Goal: Task Accomplishment & Management: Manage account settings

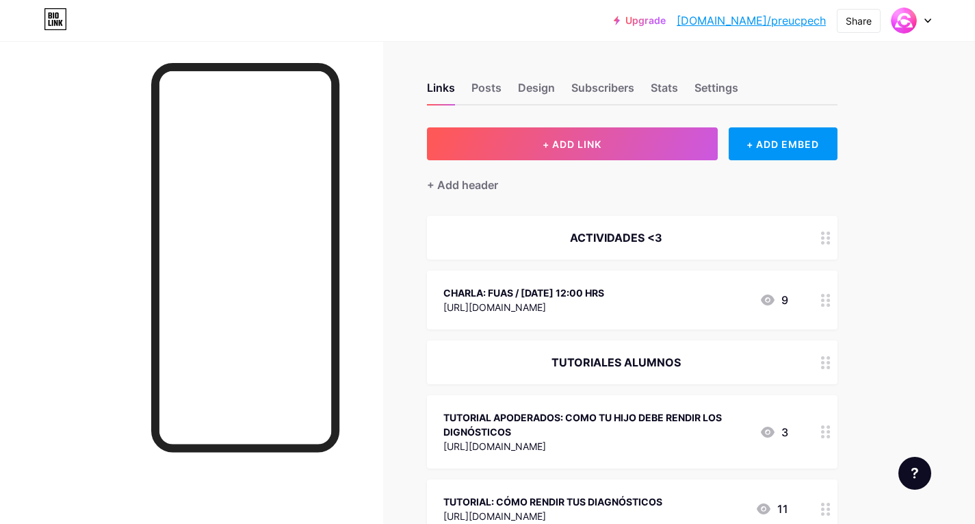
click at [827, 305] on icon at bounding box center [826, 300] width 10 height 13
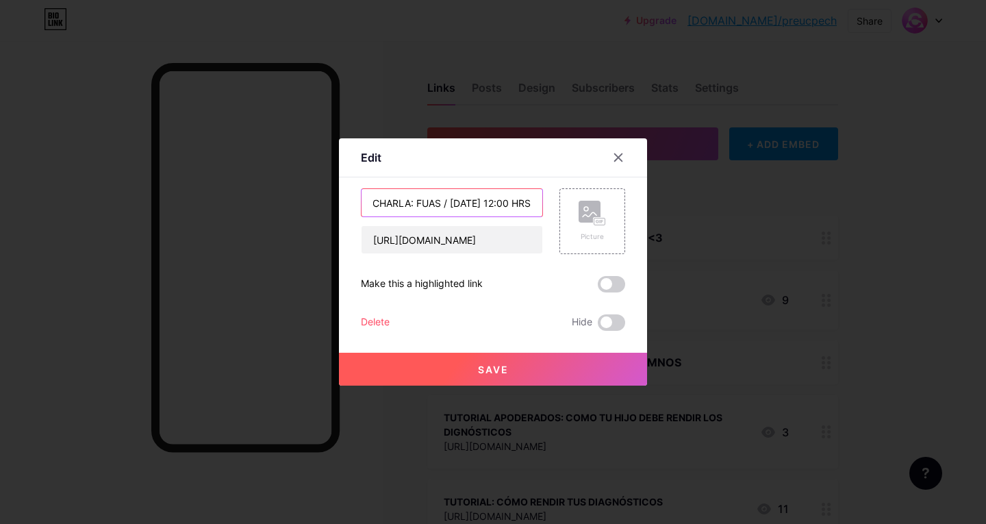
scroll to position [0, 49]
drag, startPoint x: 371, startPoint y: 202, endPoint x: 541, endPoint y: 206, distance: 169.8
click at [541, 206] on input "CHARLA: FUAS / [DATE] 12:00 HRS" at bounding box center [451, 202] width 181 height 27
click at [480, 202] on input "ClASE MAGISTRAL / [DATE] 18 / 11:00 HRS" at bounding box center [451, 202] width 181 height 27
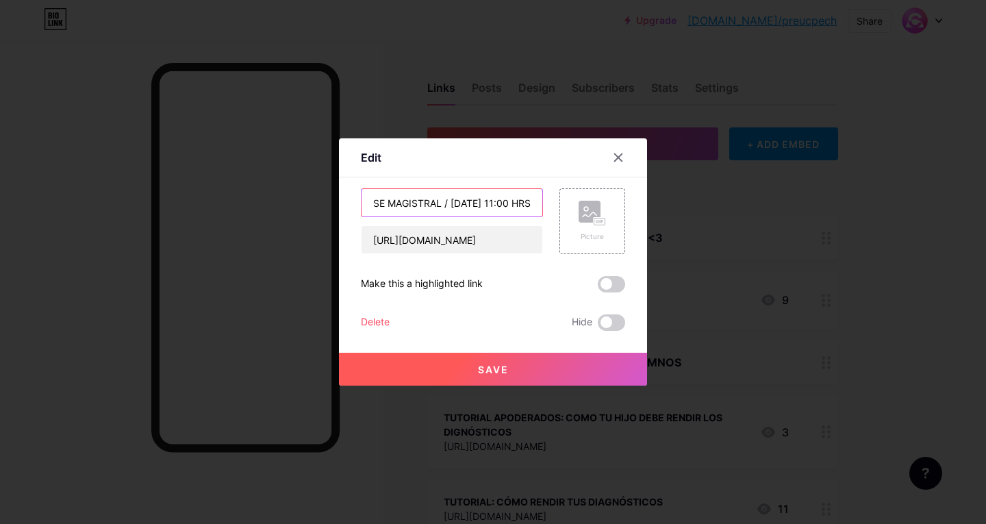
type input "ClASE MAGISTRAL / [DATE] 11:00 HRS"
drag, startPoint x: 537, startPoint y: 237, endPoint x: 362, endPoint y: 246, distance: 174.8
click at [362, 246] on input "[URL][DOMAIN_NAME]" at bounding box center [451, 239] width 181 height 27
paste input "oDSHkeRdpV3CPie7"
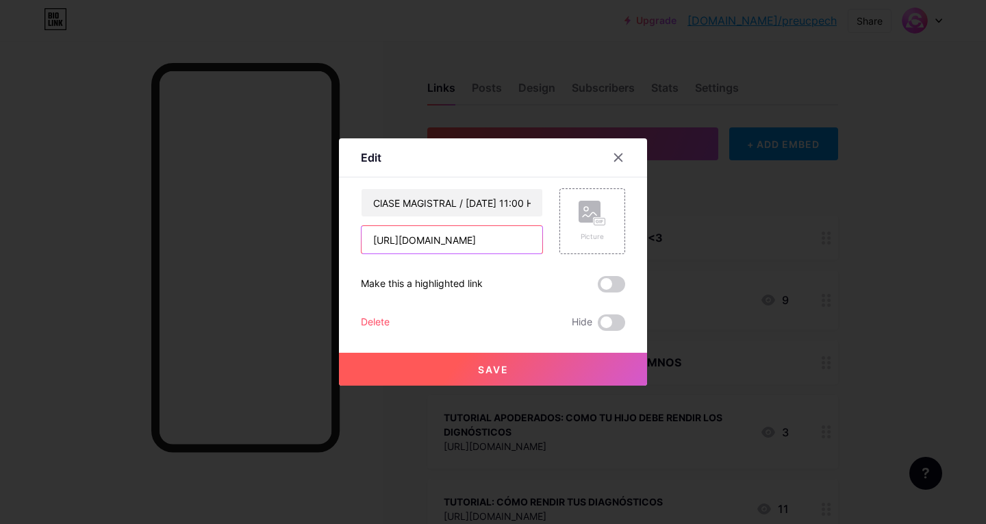
scroll to position [0, 20]
type input "[URL][DOMAIN_NAME]"
click at [512, 368] on button "Save" at bounding box center [493, 368] width 308 height 33
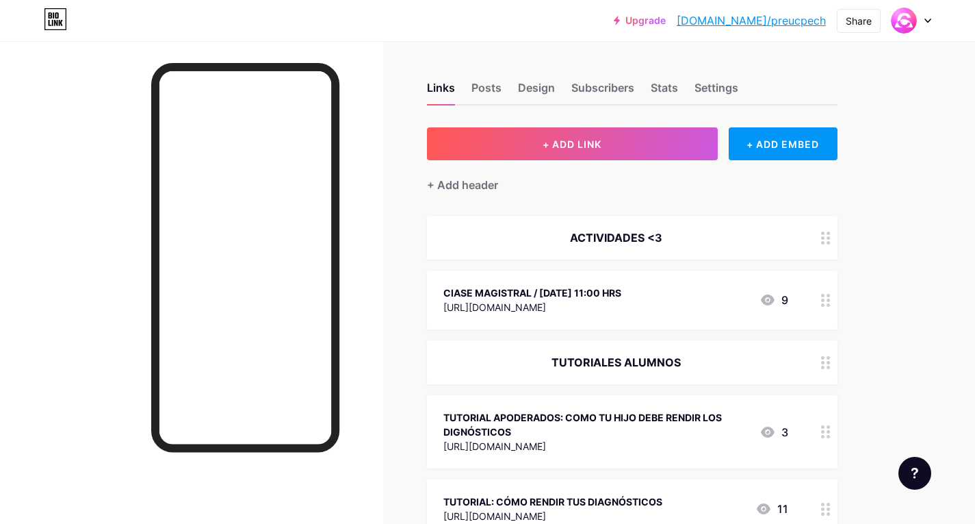
click at [825, 300] on icon at bounding box center [826, 300] width 10 height 13
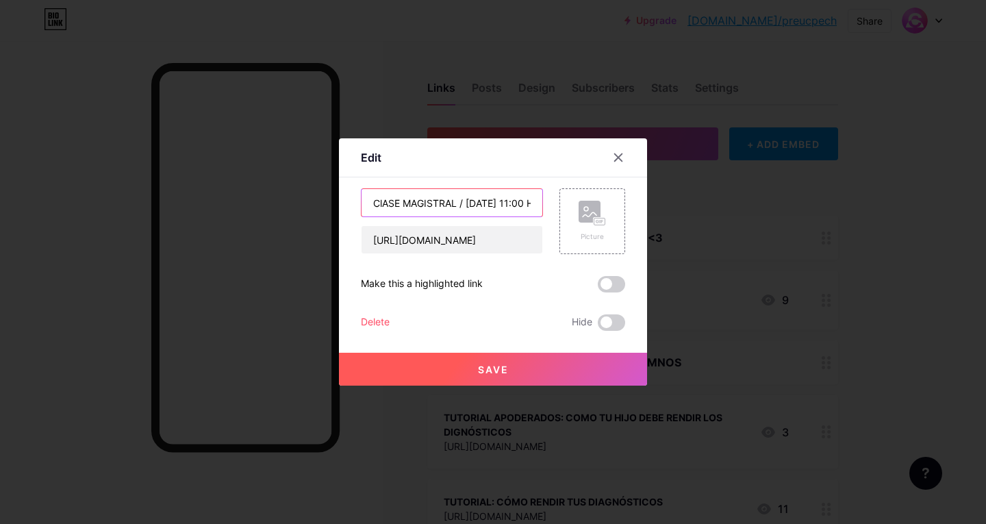
click at [383, 202] on input "ClASE MAGISTRAL / [DATE] 11:00 HRS" at bounding box center [451, 202] width 181 height 27
type input "CLASE MAGISTRAL / [DATE] 11:00 HRS"
click at [513, 367] on button "Save" at bounding box center [493, 368] width 308 height 33
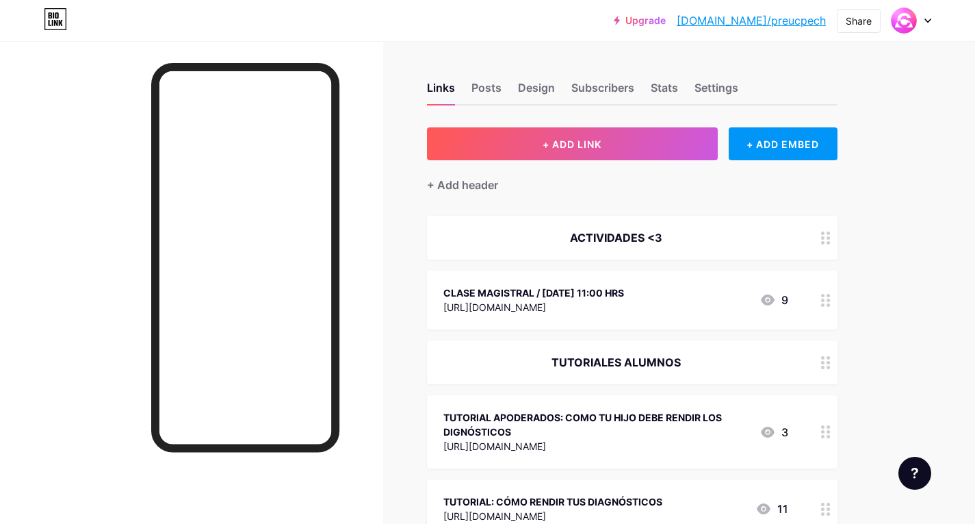
click at [560, 307] on div "[URL][DOMAIN_NAME]" at bounding box center [534, 307] width 181 height 14
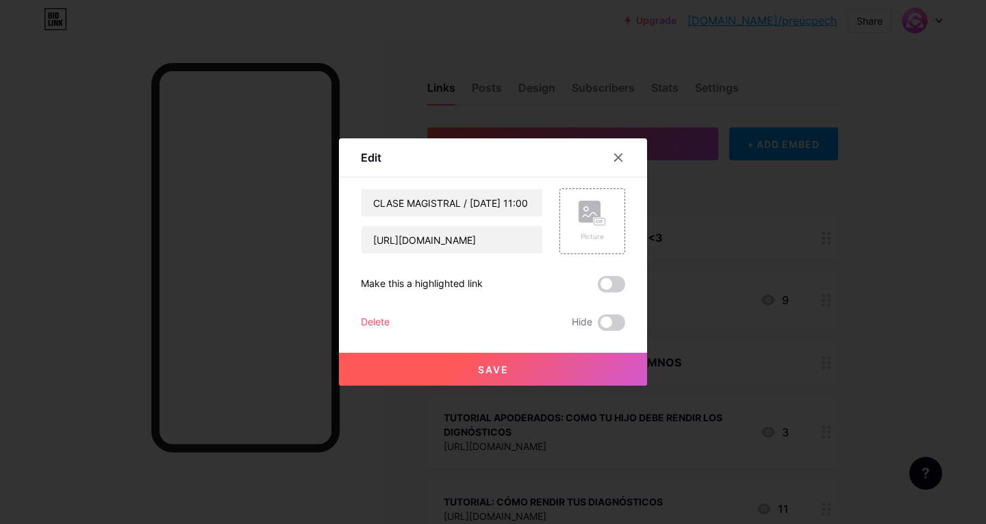
click at [574, 365] on button "Save" at bounding box center [493, 368] width 308 height 33
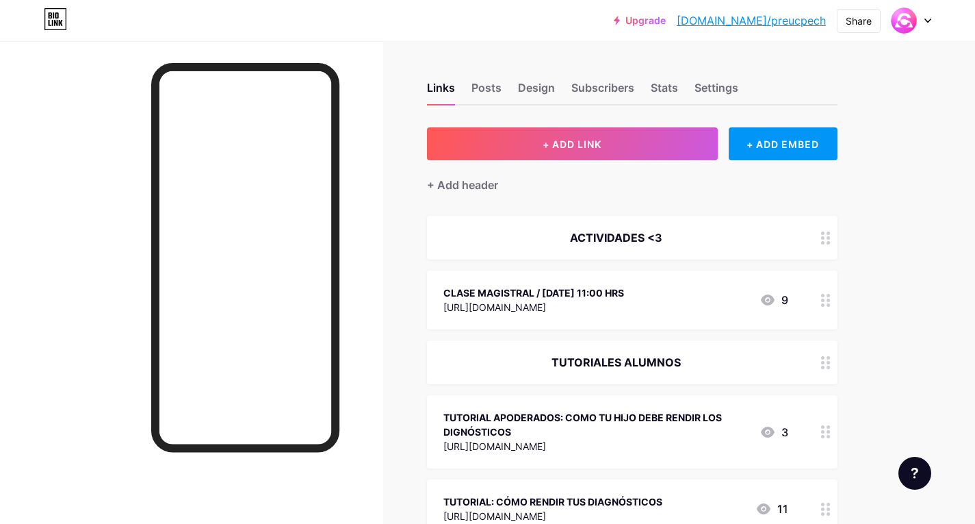
click at [825, 303] on icon at bounding box center [826, 300] width 10 height 13
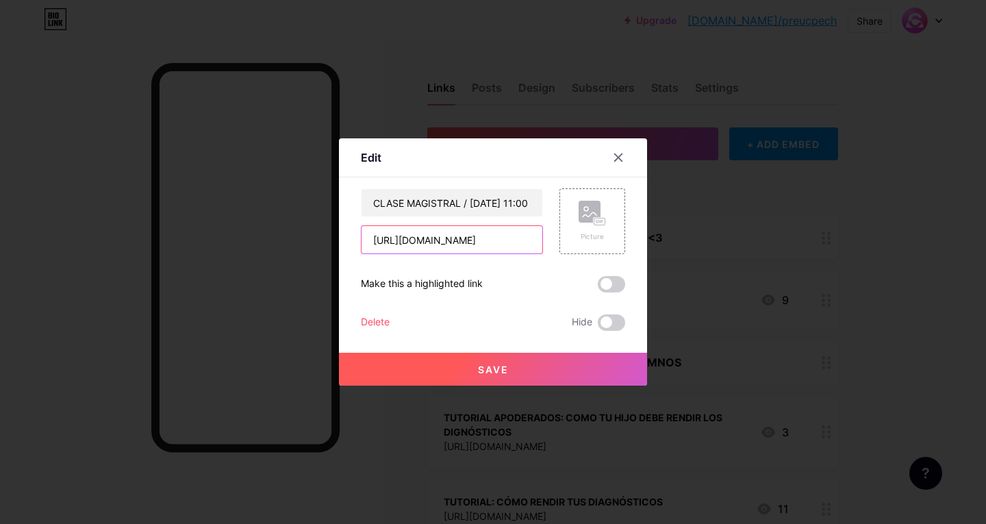
click at [378, 237] on input "[URL][DOMAIN_NAME]" at bounding box center [451, 239] width 181 height 27
drag, startPoint x: 371, startPoint y: 235, endPoint x: 561, endPoint y: 237, distance: 189.6
click at [561, 237] on div "CLASE MAGISTRAL / [DATE] 11:00 HRS [URL][DOMAIN_NAME] Picture" at bounding box center [493, 221] width 264 height 66
paste input "text"
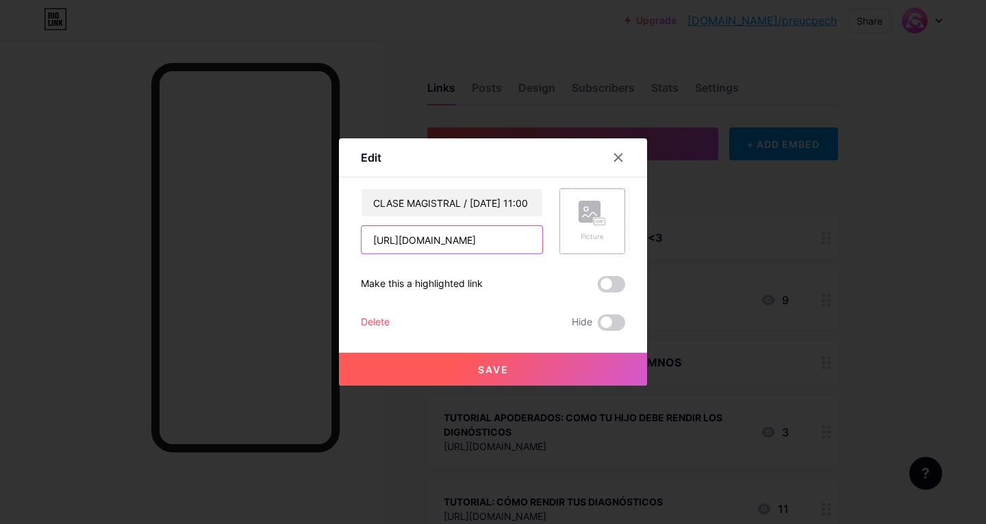
scroll to position [0, 20]
type input "[URL][DOMAIN_NAME]"
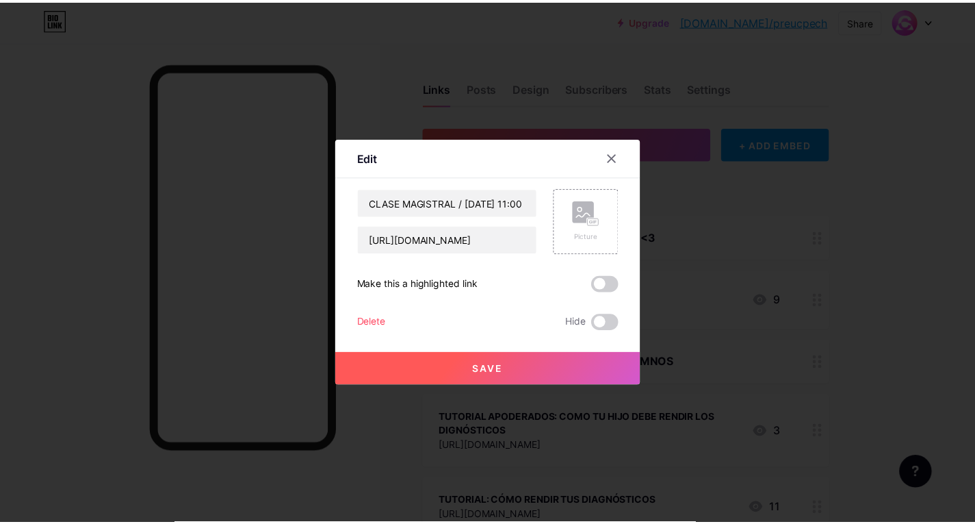
scroll to position [0, 0]
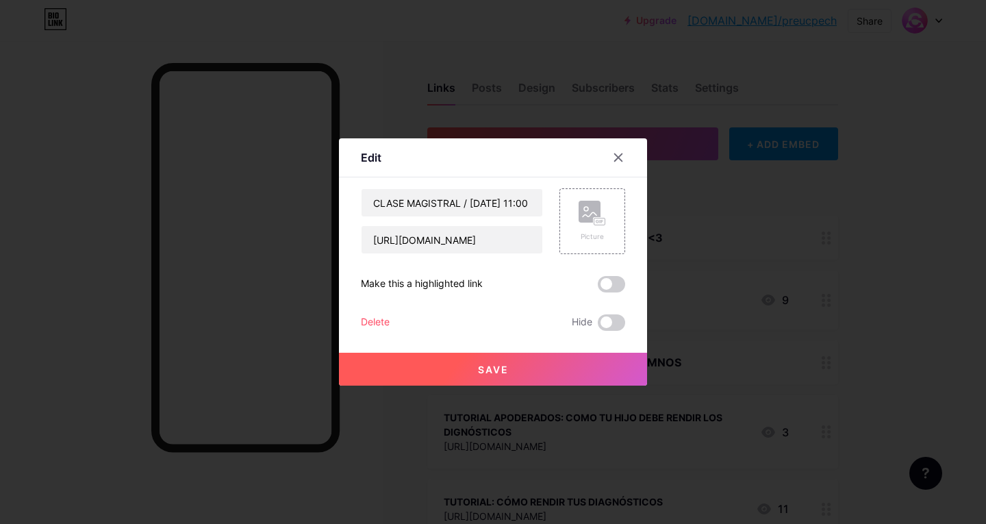
click at [519, 363] on button "Save" at bounding box center [493, 368] width 308 height 33
